Goal: Information Seeking & Learning: Check status

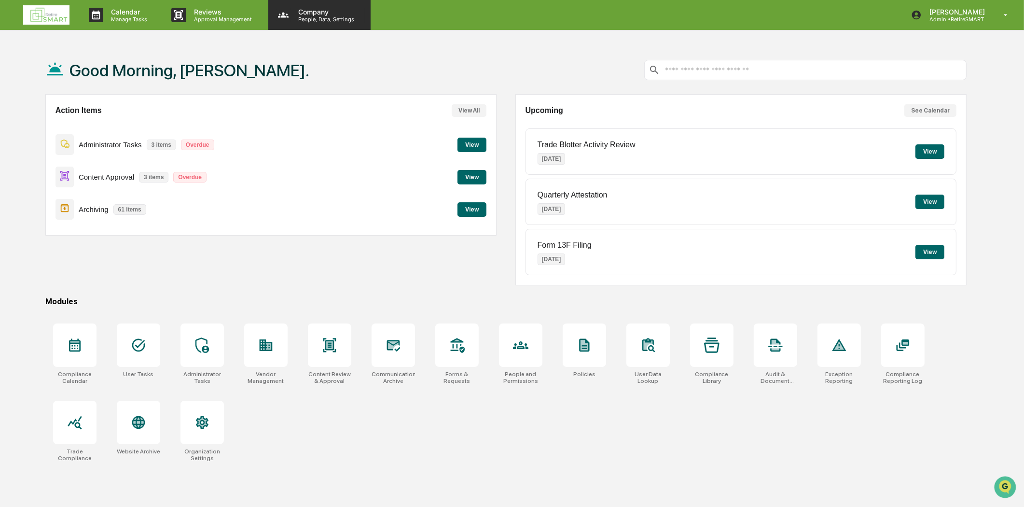
click at [296, 20] on p "People, Data, Settings" at bounding box center [325, 19] width 69 height 7
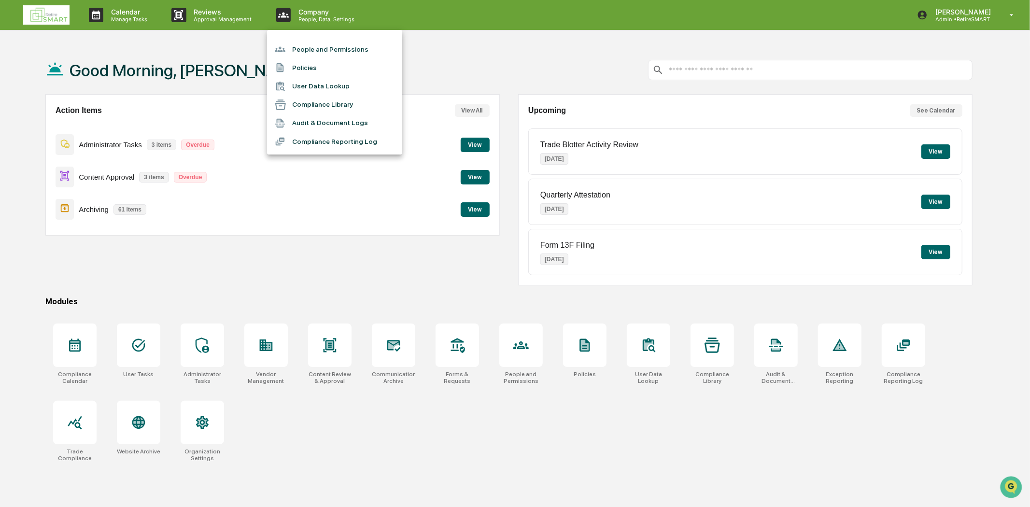
click at [326, 49] on li "People and Permissions" at bounding box center [334, 49] width 135 height 18
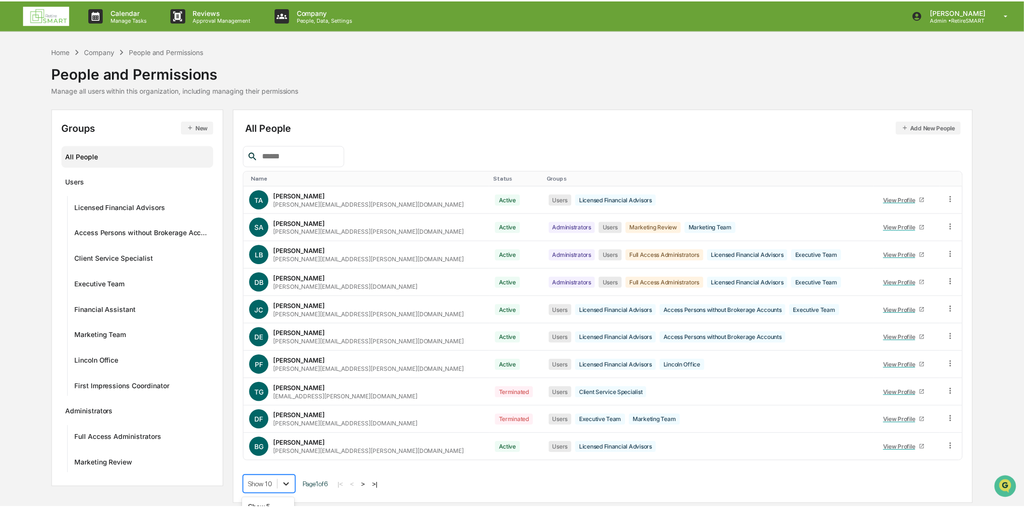
scroll to position [74, 0]
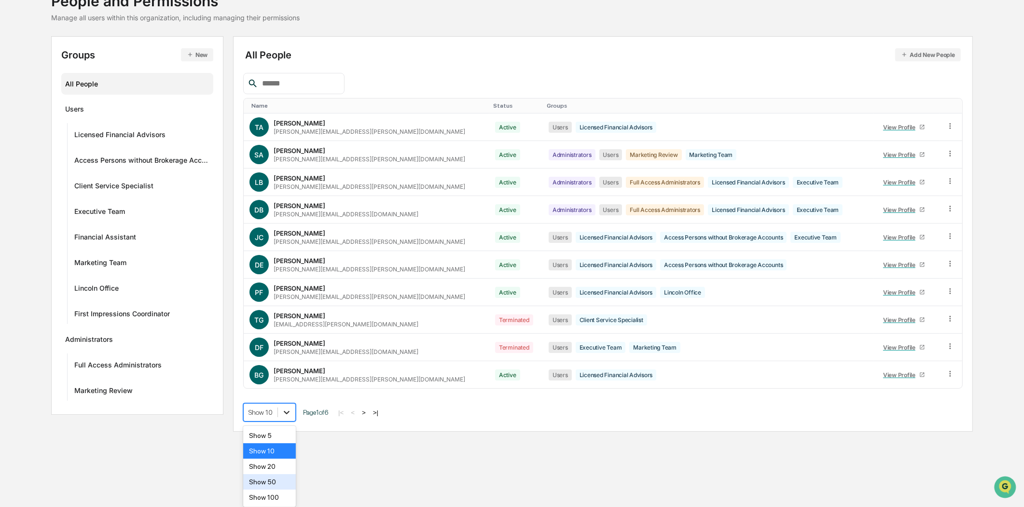
click at [289, 435] on body "Calendar Manage Tasks Reviews Approval Management Company People, Data, Setting…" at bounding box center [512, 181] width 1024 height 507
click at [281, 503] on div "Show 100" at bounding box center [269, 497] width 53 height 15
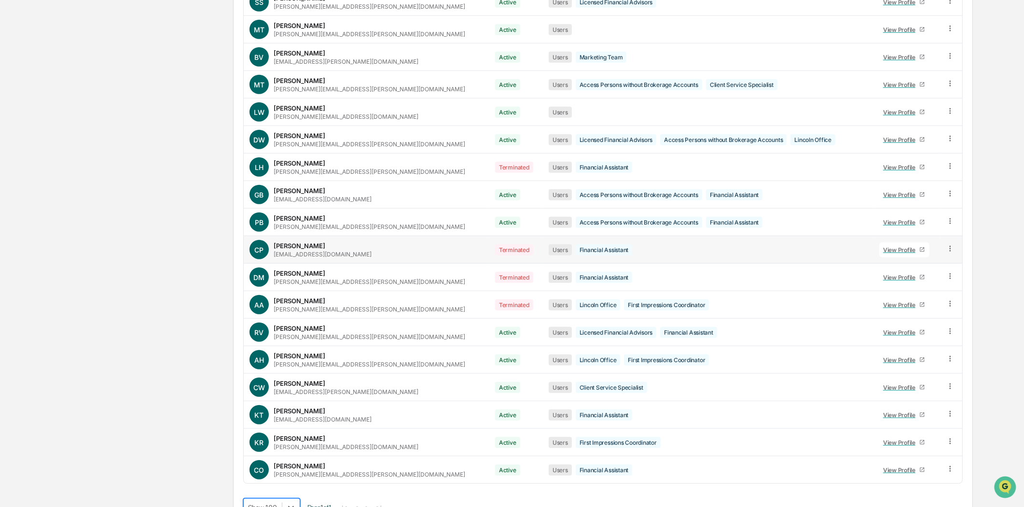
scroll to position [1155, 0]
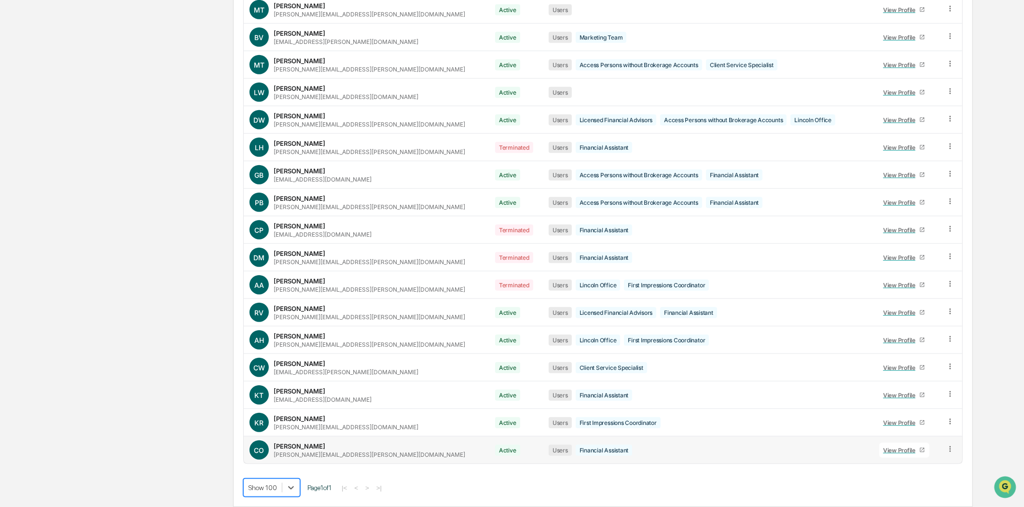
click at [318, 446] on div "Claire Orcutt claire.orcutt@retiresmartnow.com" at bounding box center [370, 450] width 192 height 16
click at [892, 447] on div "View Profile" at bounding box center [902, 450] width 36 height 7
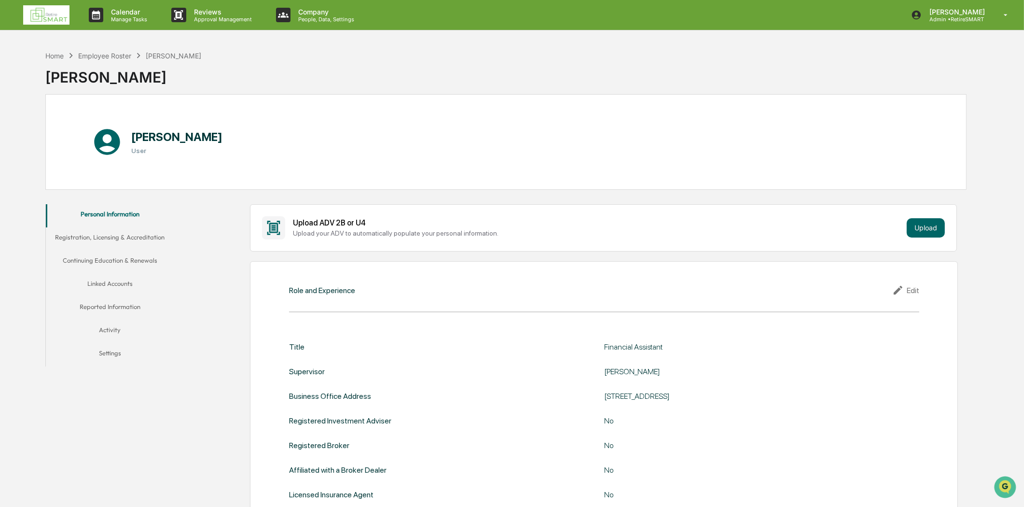
click at [108, 308] on button "Reported Information" at bounding box center [110, 308] width 128 height 23
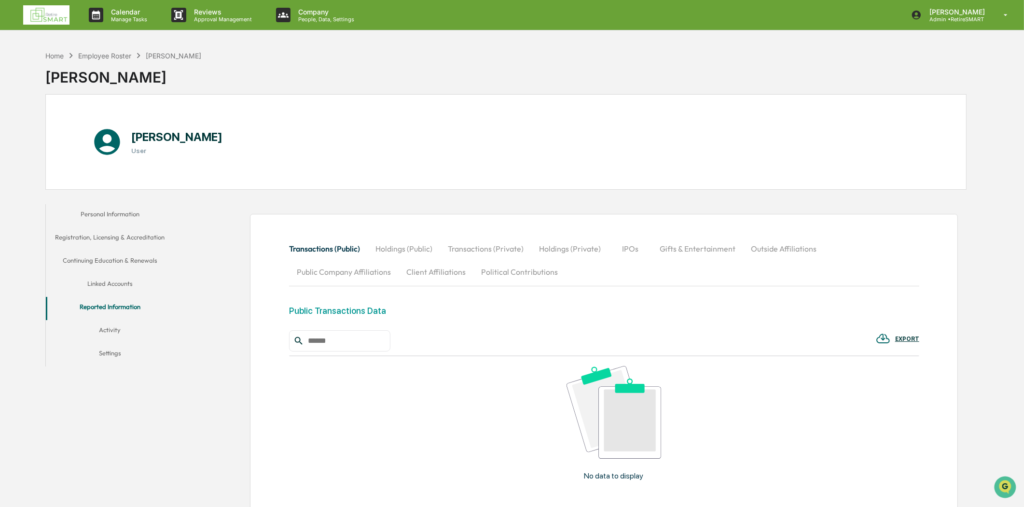
click at [110, 269] on button "Continuing Education & Renewals" at bounding box center [110, 262] width 128 height 23
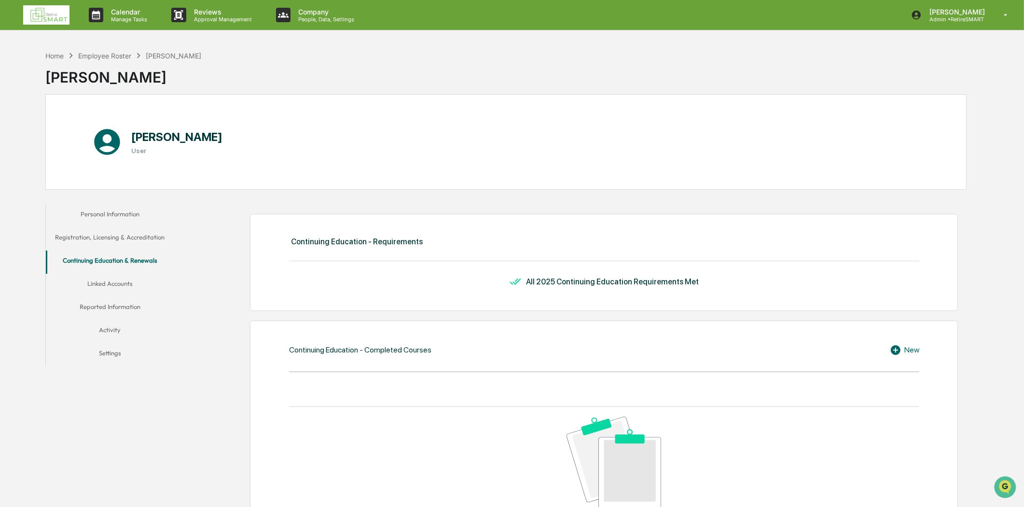
click at [118, 282] on button "Linked Accounts" at bounding box center [110, 285] width 128 height 23
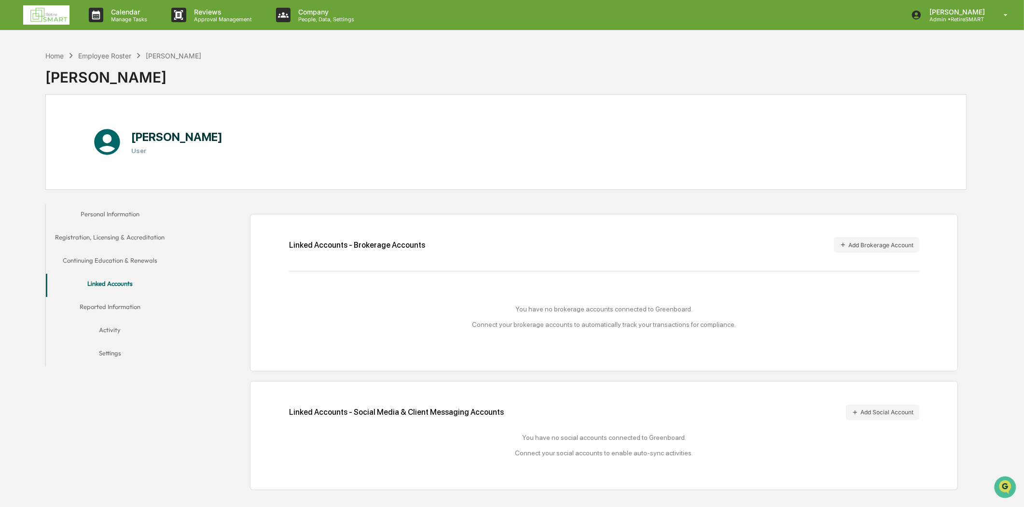
click at [103, 334] on button "Activity" at bounding box center [110, 331] width 128 height 23
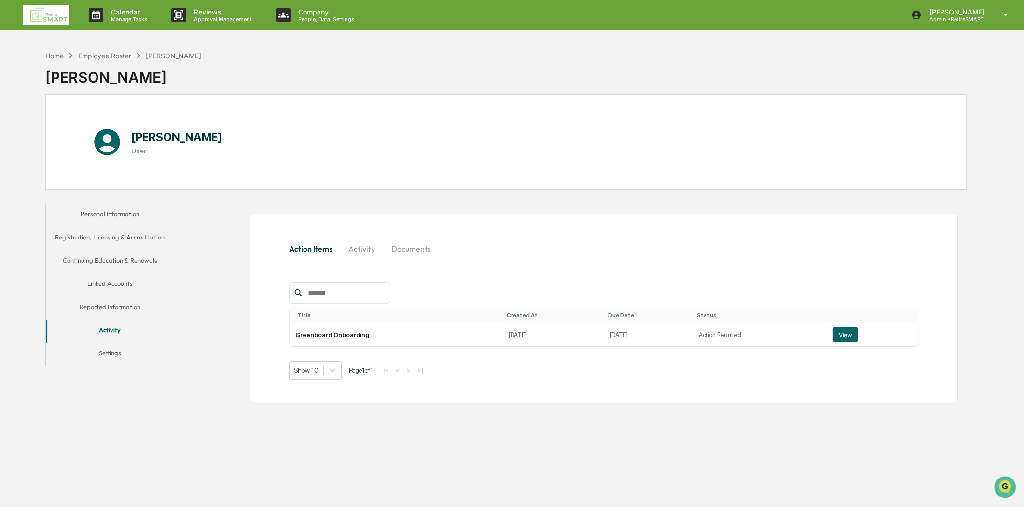
click at [419, 239] on button "Documents" at bounding box center [411, 248] width 55 height 23
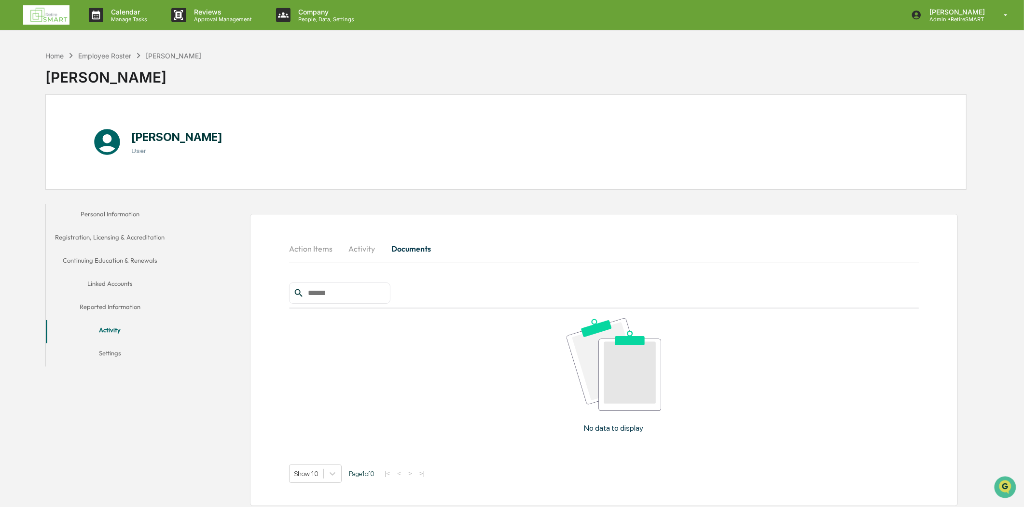
drag, startPoint x: 403, startPoint y: 243, endPoint x: 398, endPoint y: 245, distance: 5.4
click at [403, 243] on button "Documents" at bounding box center [411, 248] width 55 height 23
click at [371, 249] on button "Activity" at bounding box center [361, 248] width 43 height 23
click at [310, 242] on button "Action Items" at bounding box center [314, 248] width 51 height 23
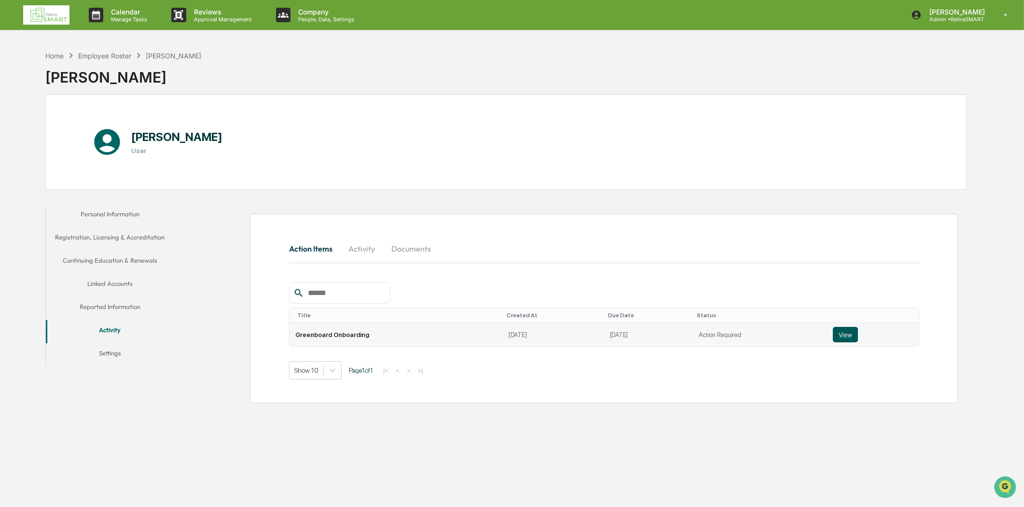
click at [848, 335] on button "View" at bounding box center [845, 334] width 25 height 15
click at [314, 14] on p "Company" at bounding box center [325, 12] width 69 height 8
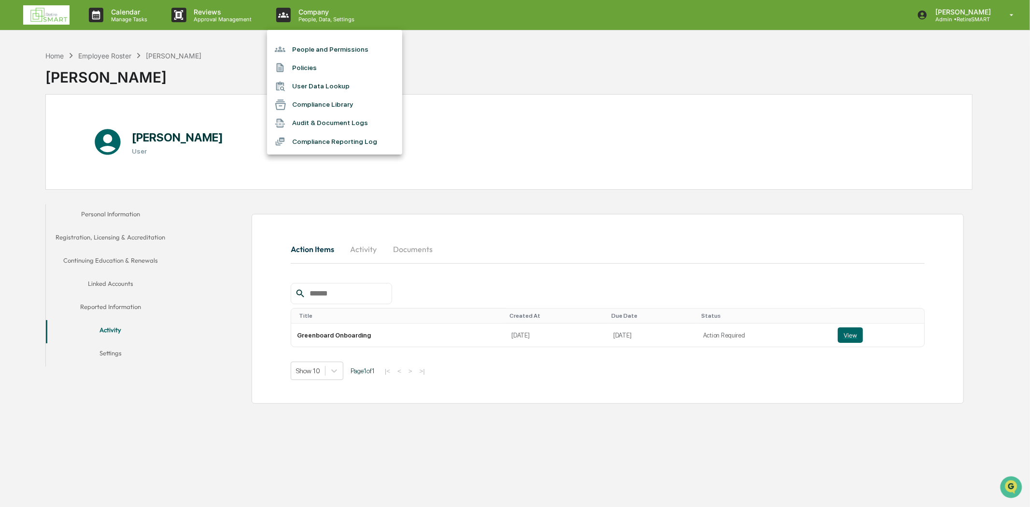
click at [337, 42] on li "People and Permissions" at bounding box center [334, 49] width 135 height 18
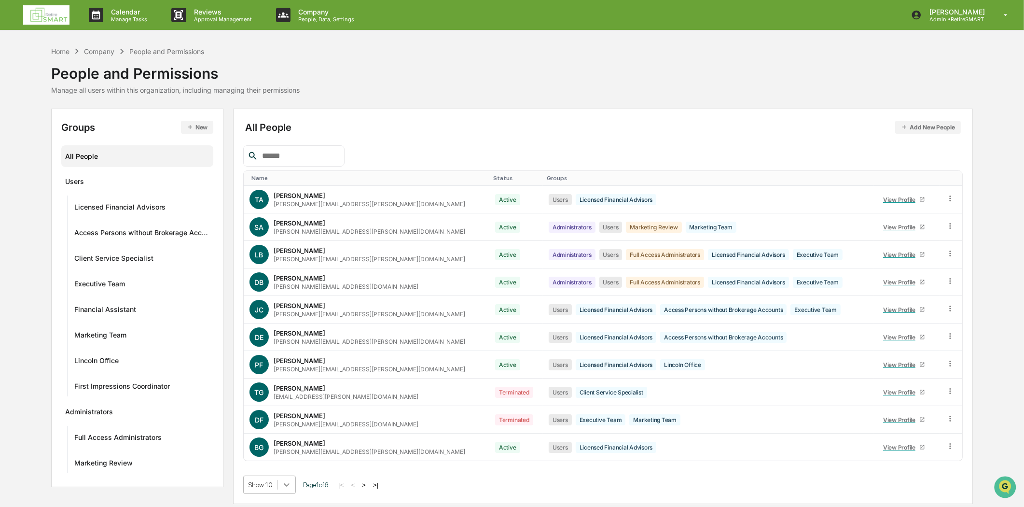
click at [288, 487] on body "Calendar Manage Tasks Reviews Approval Management Company People, Data, Setting…" at bounding box center [512, 253] width 1024 height 507
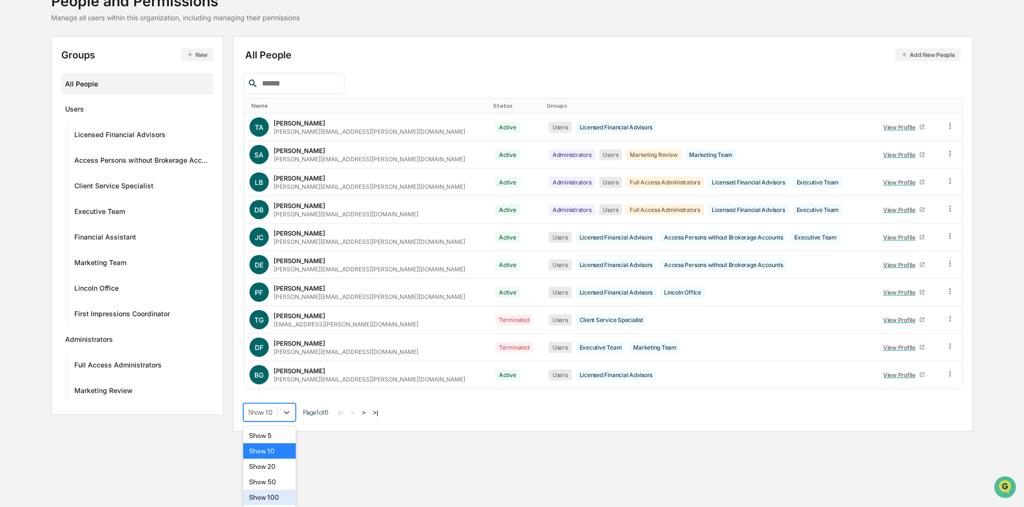
click at [282, 497] on div "Show 100" at bounding box center [269, 497] width 53 height 15
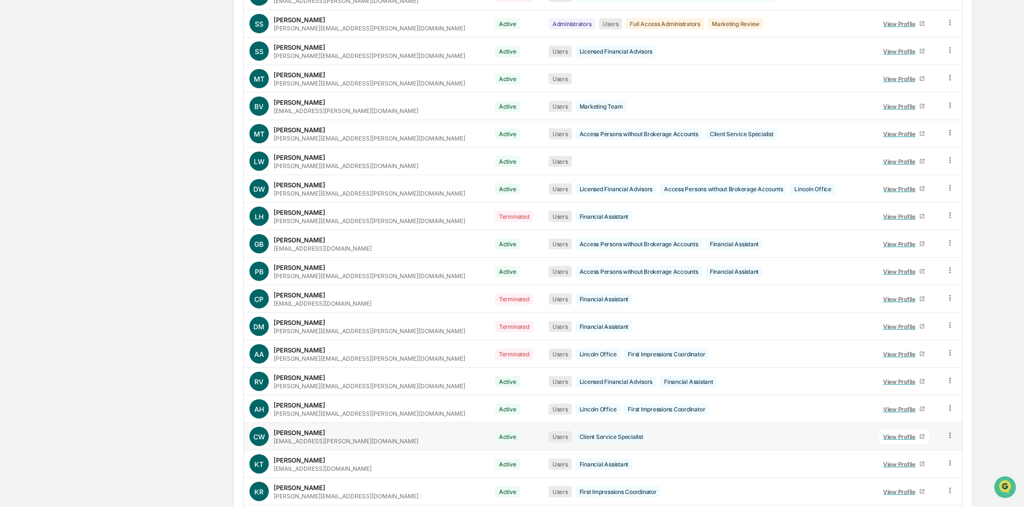
scroll to position [1155, 0]
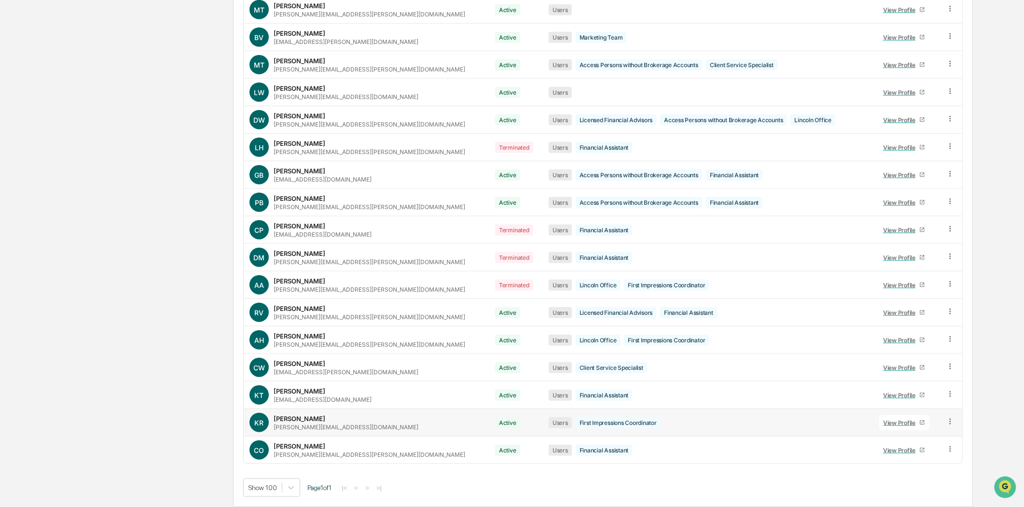
click at [890, 420] on div "View Profile" at bounding box center [902, 422] width 36 height 7
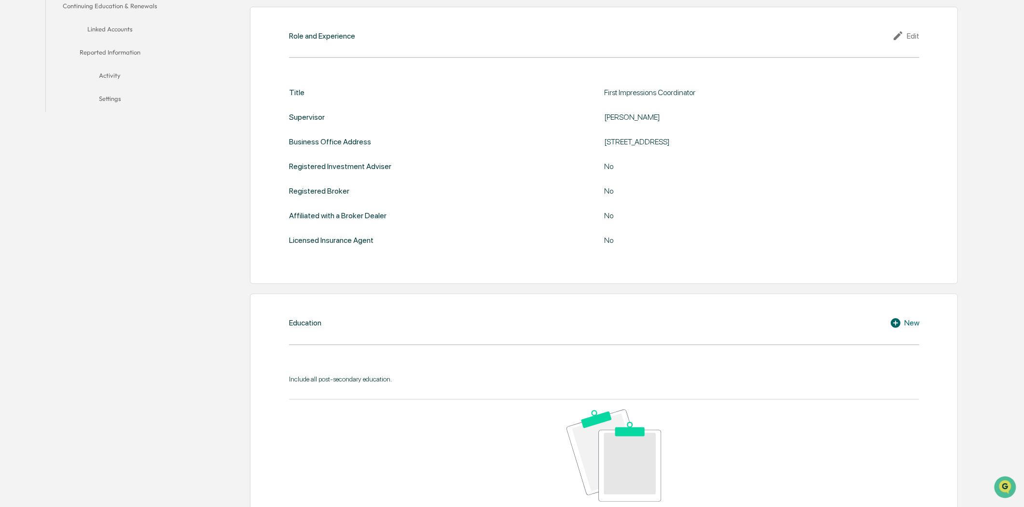
scroll to position [60, 0]
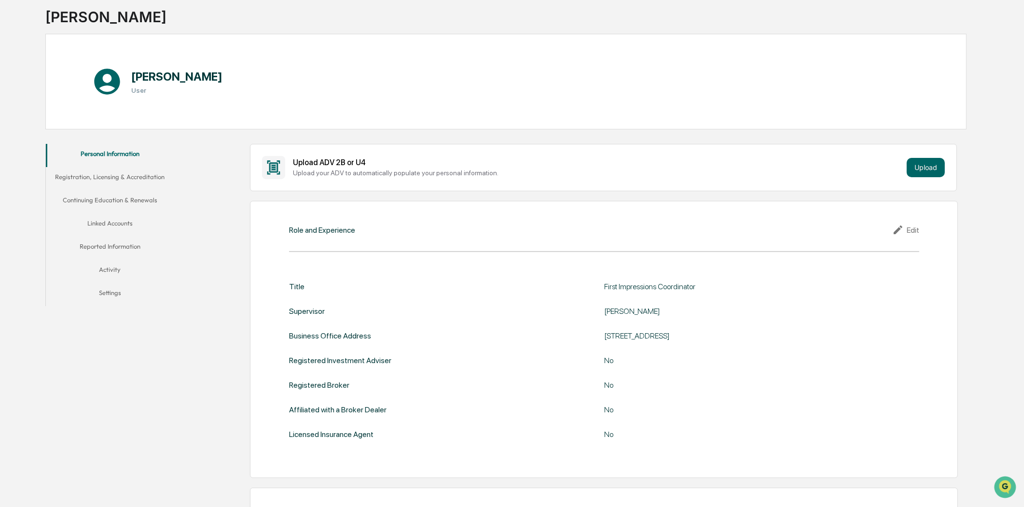
click at [112, 226] on button "Linked Accounts" at bounding box center [110, 224] width 128 height 23
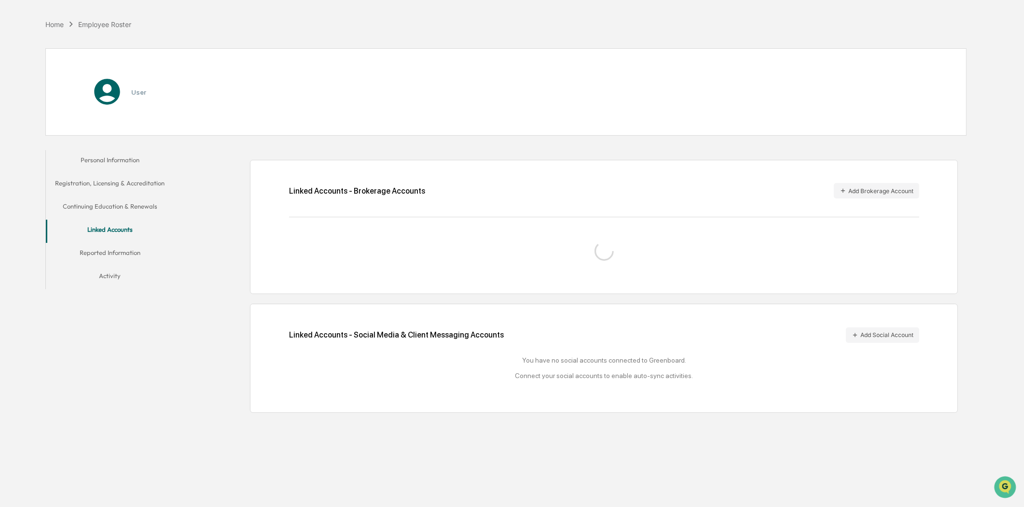
scroll to position [31, 0]
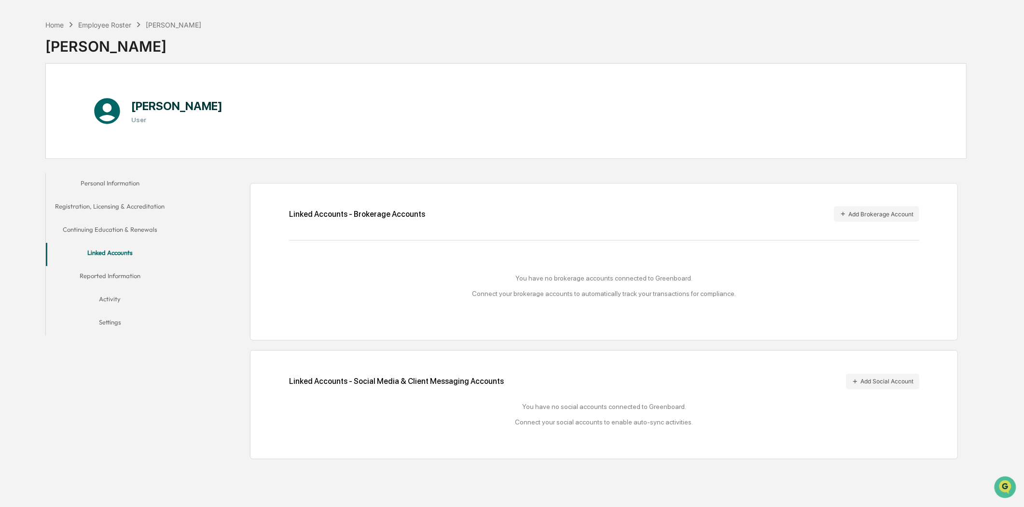
click at [108, 276] on button "Reported Information" at bounding box center [110, 277] width 128 height 23
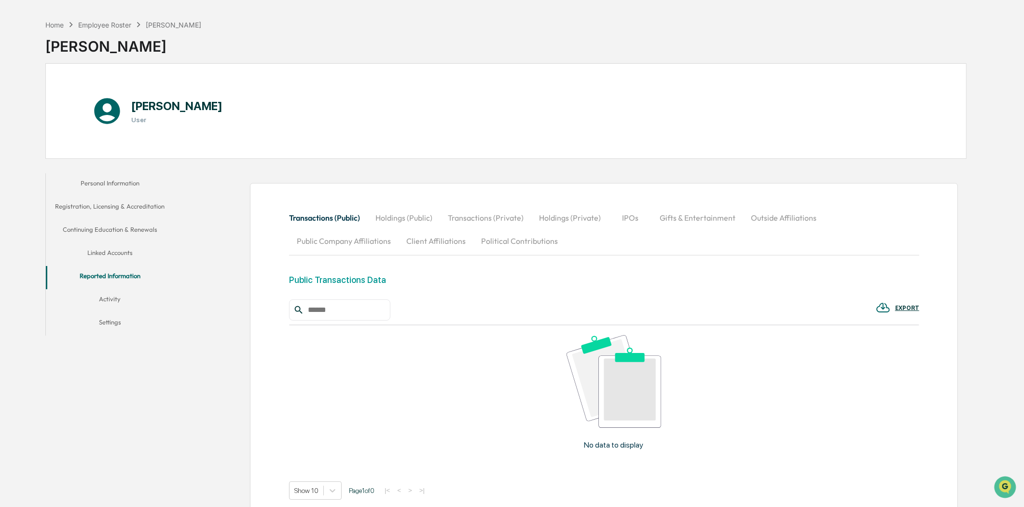
click at [106, 299] on button "Activity" at bounding box center [110, 300] width 128 height 23
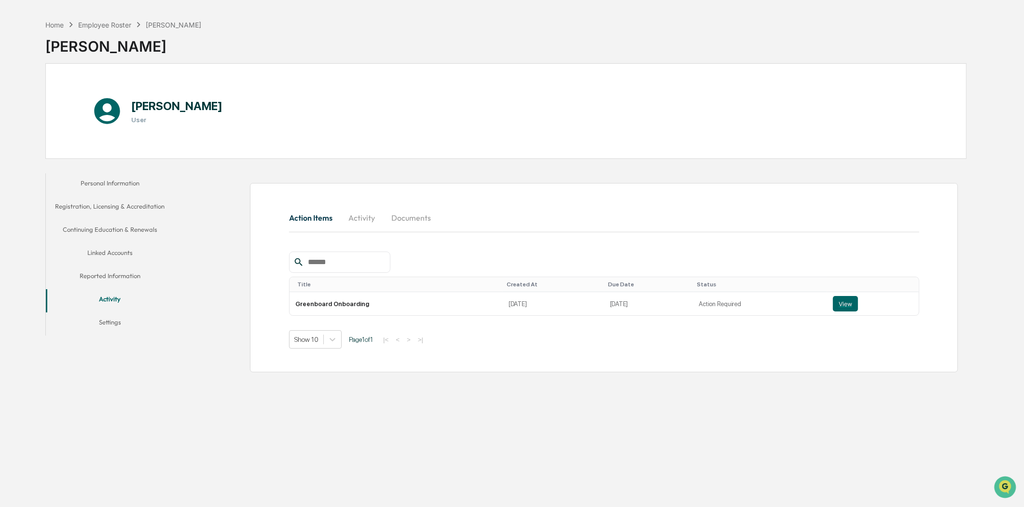
click at [409, 214] on button "Documents" at bounding box center [411, 217] width 55 height 23
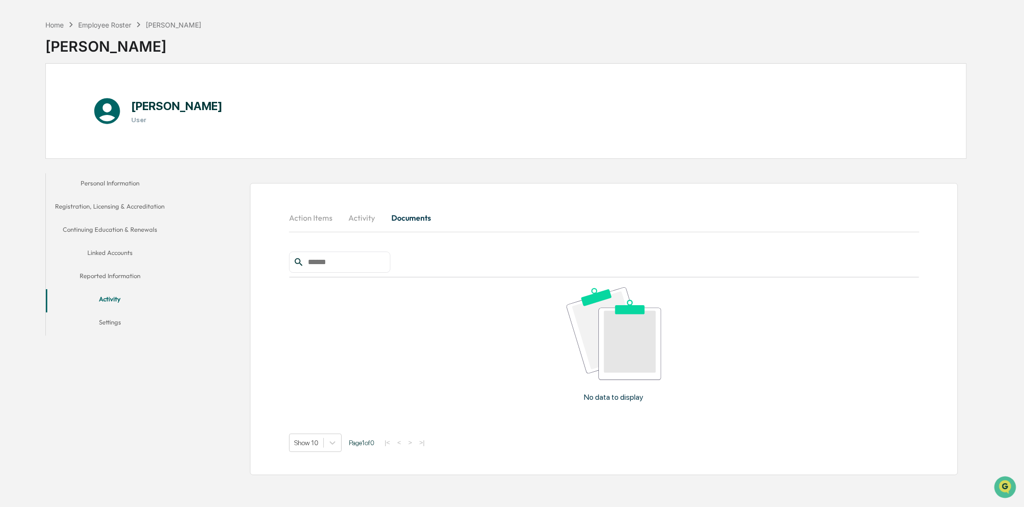
click at [296, 218] on button "Action Items" at bounding box center [314, 217] width 51 height 23
